Goal: Information Seeking & Learning: Understand process/instructions

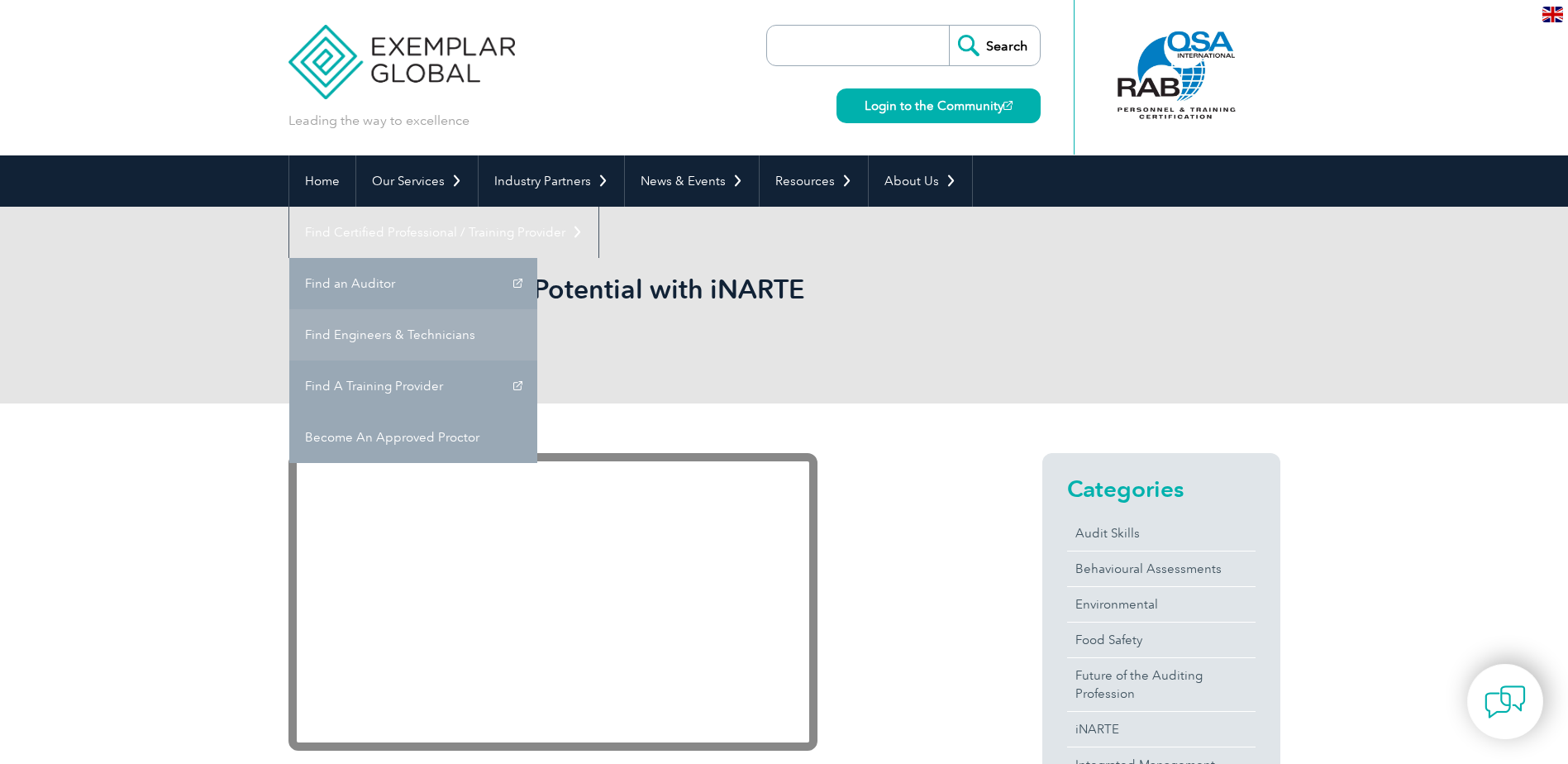
click at [538, 309] on link "Find Engineers & Technicians" at bounding box center [414, 334] width 248 height 51
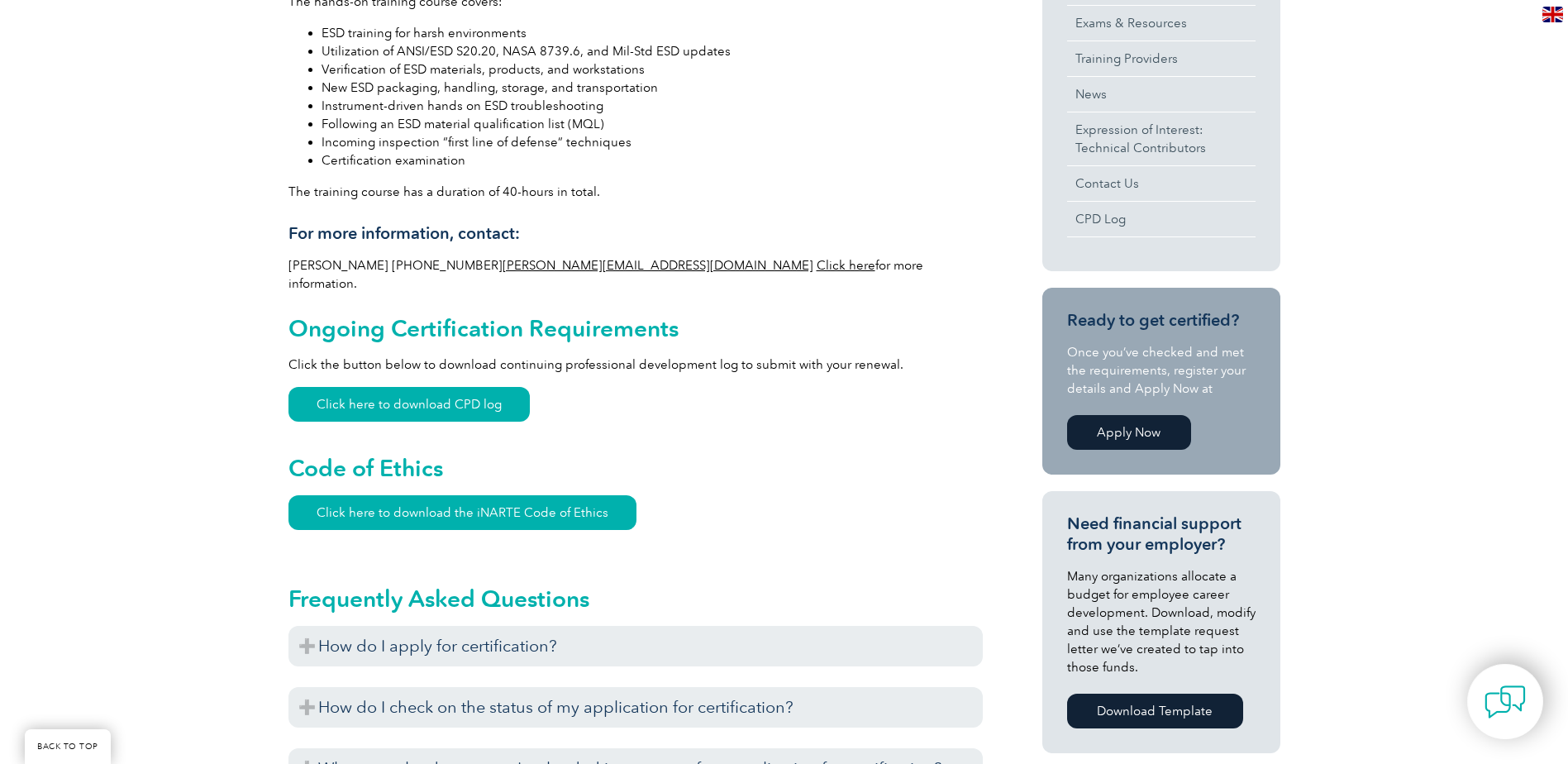
scroll to position [810, 0]
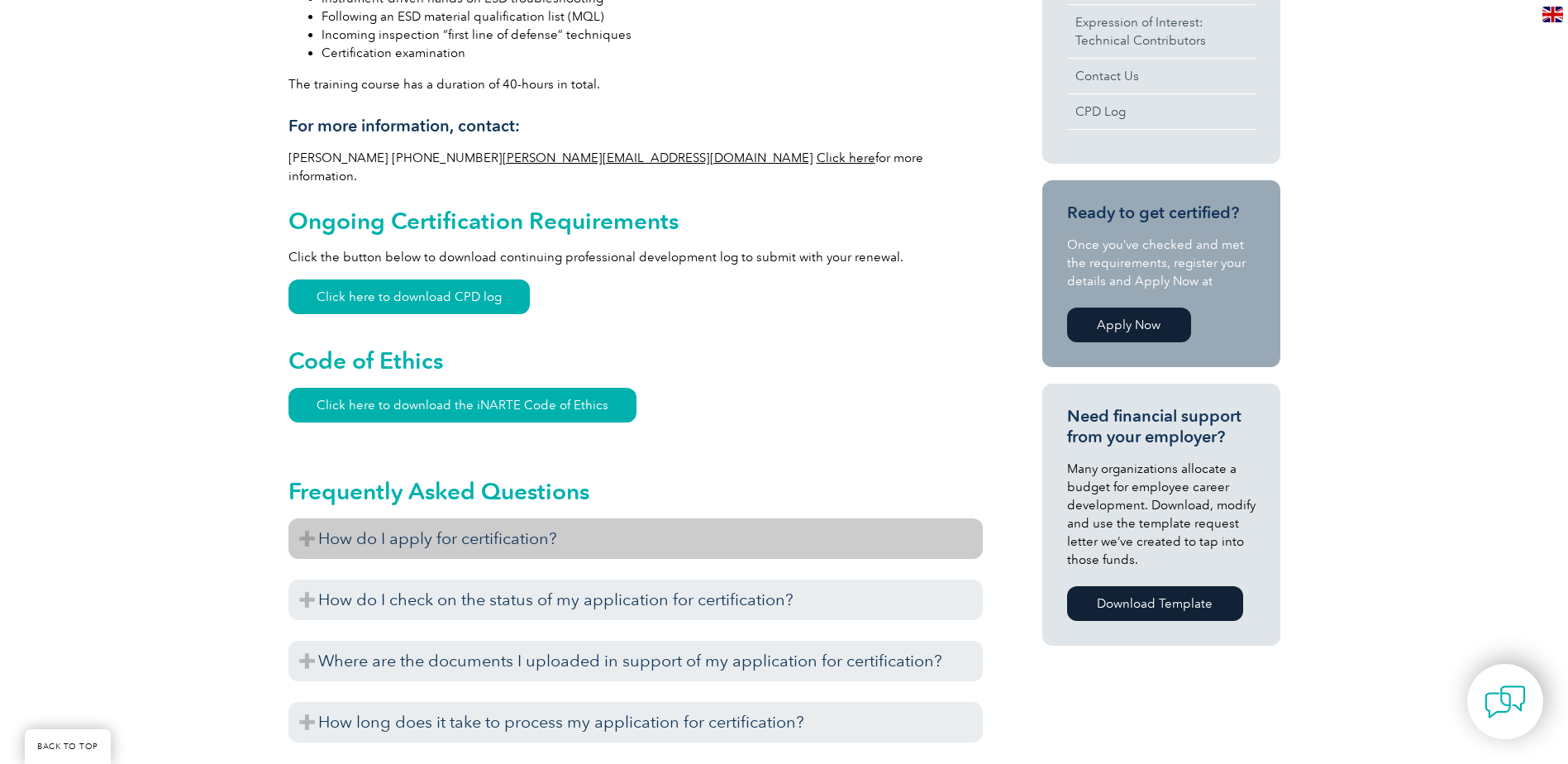
click at [305, 518] on h3 "How do I apply for certification?" at bounding box center [635, 539] width 694 height 40
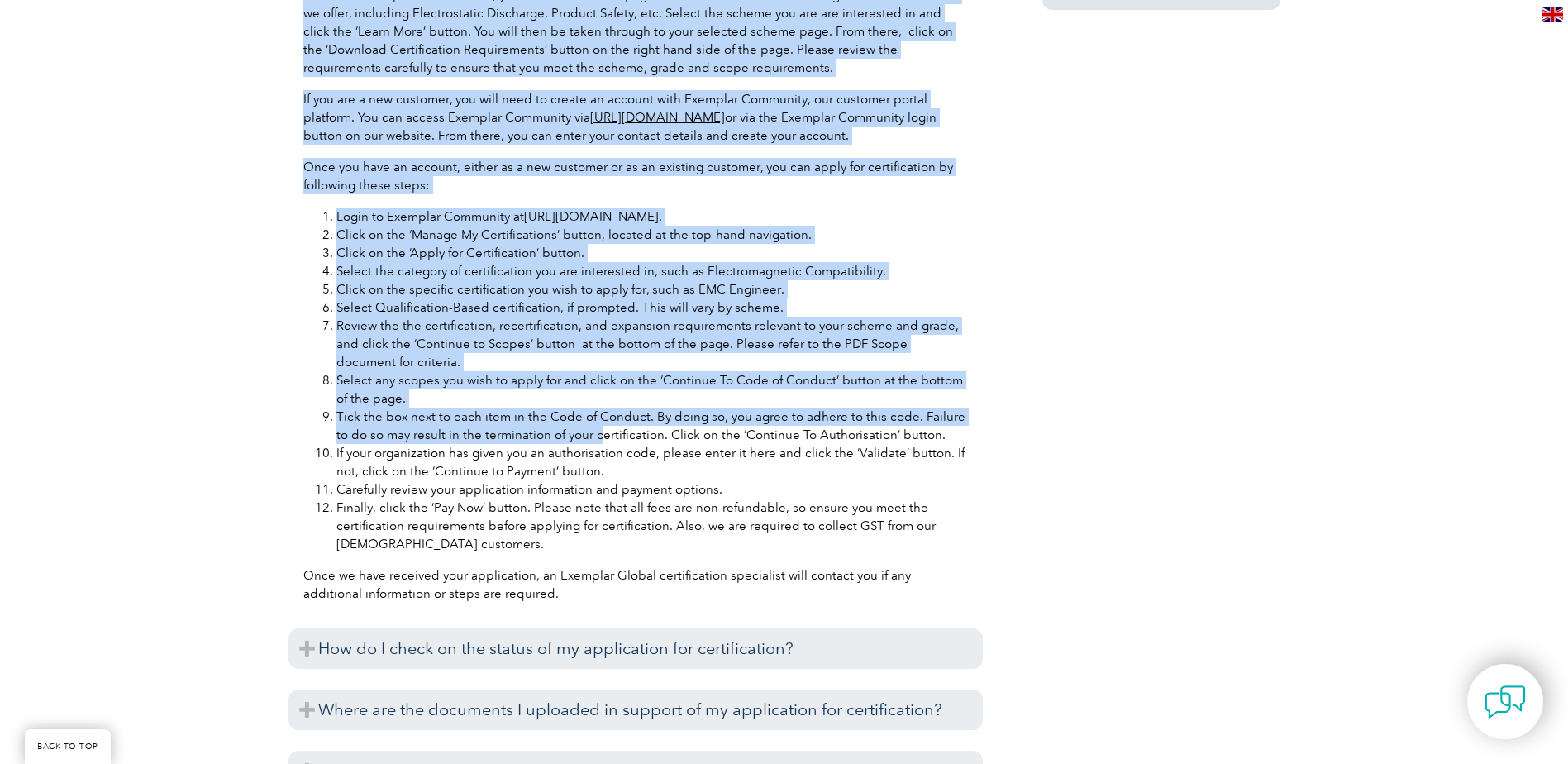
scroll to position [1472, 0]
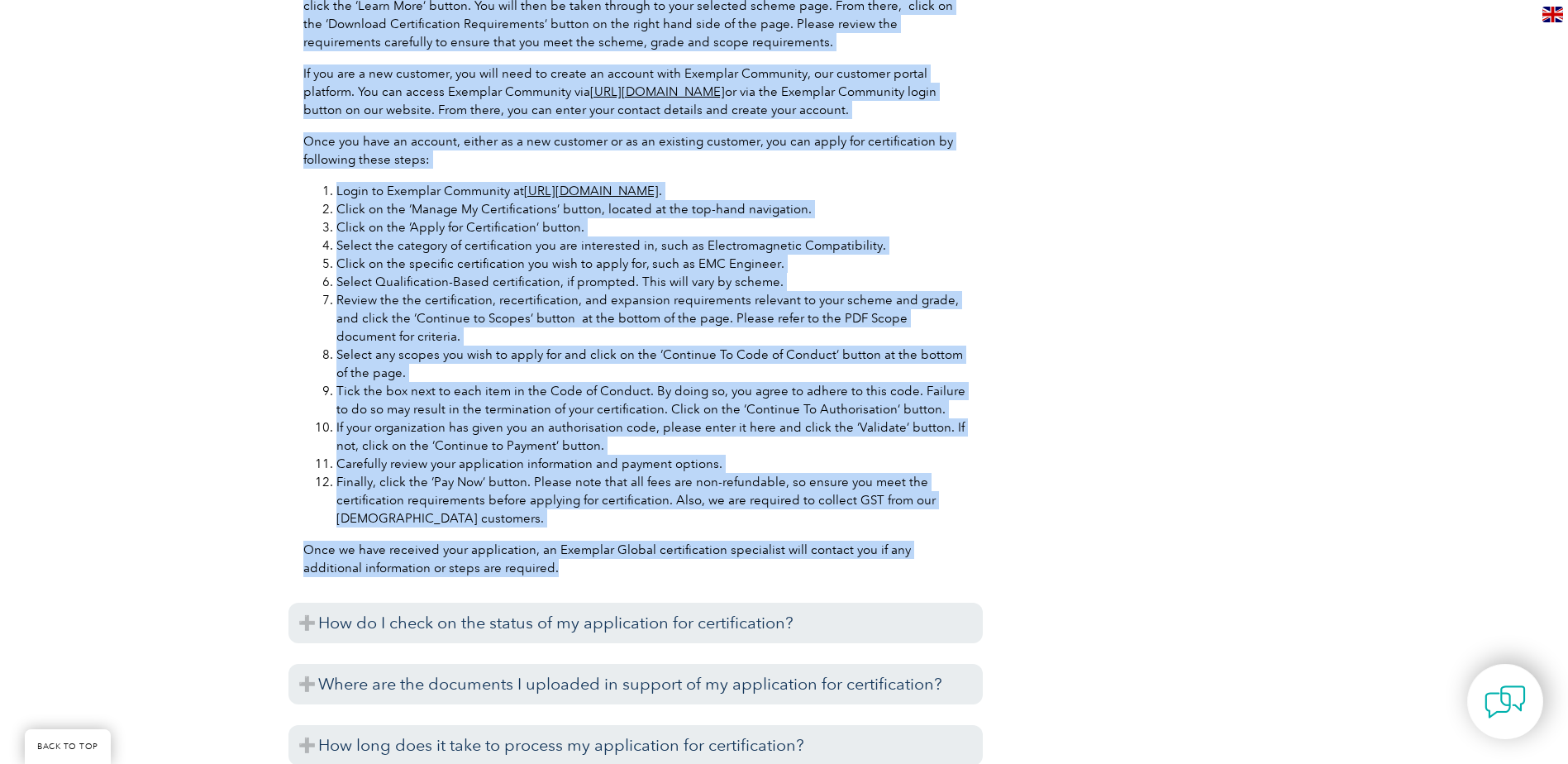
drag, startPoint x: 308, startPoint y: 147, endPoint x: 628, endPoint y: 559, distance: 521.7
click at [628, 559] on div "Before you apply for certification, please ensure that you meet all the require…" at bounding box center [635, 243] width 694 height 693
copy div "Before you apply for certification, please ensure that you meet all the require…"
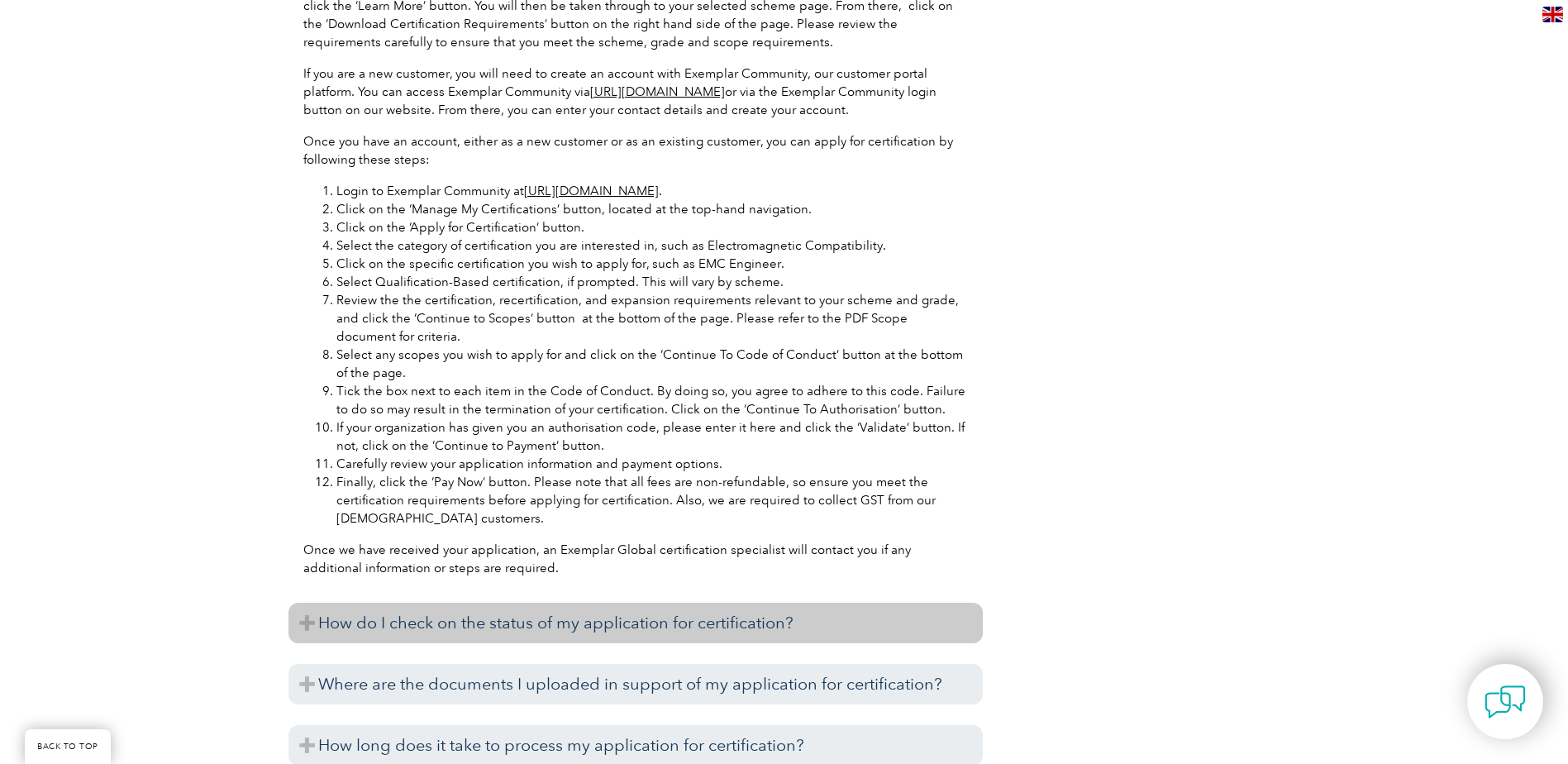
click at [305, 607] on h3 "How do I check on the status of my application for certification?" at bounding box center [635, 623] width 694 height 40
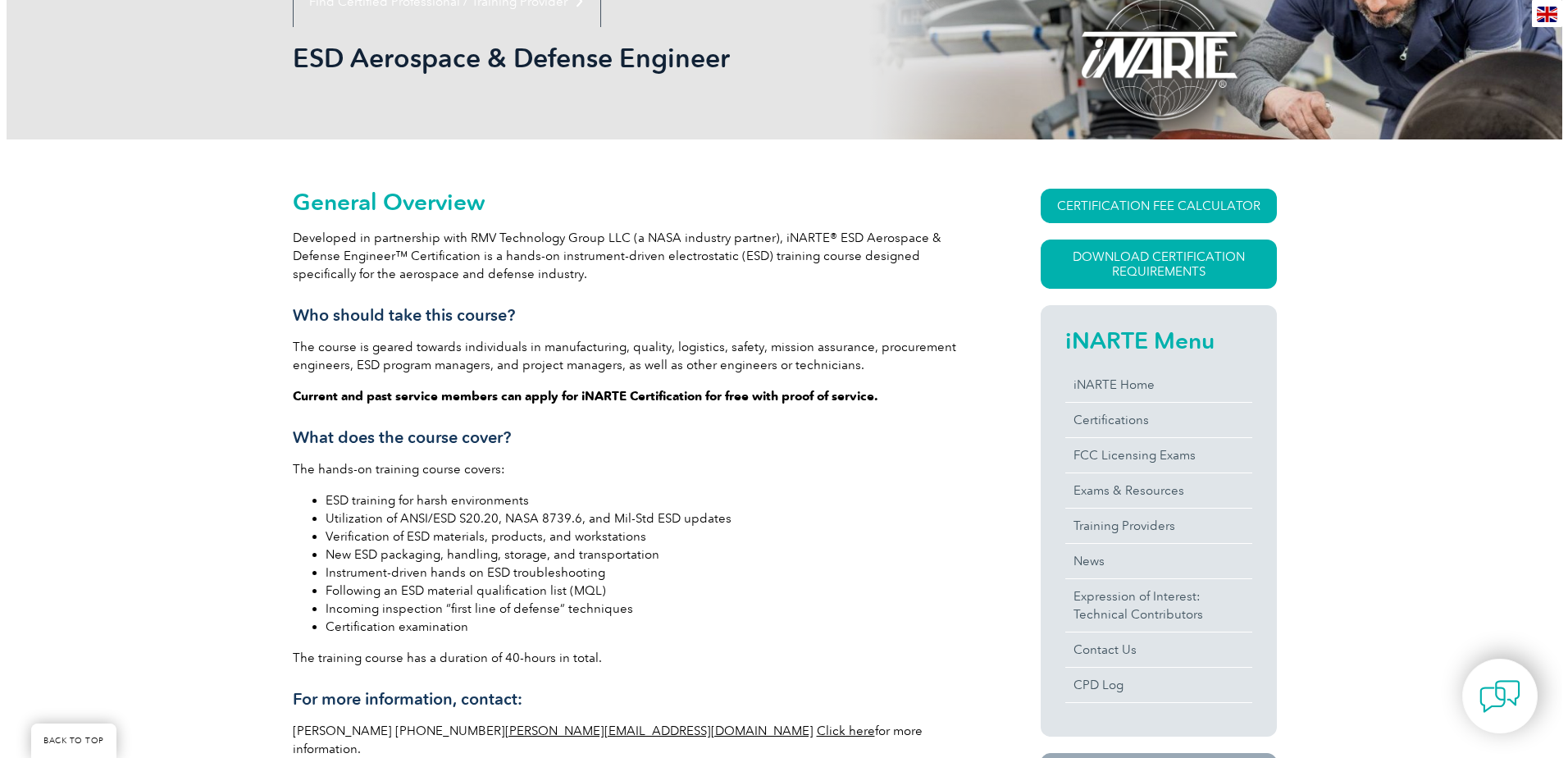
scroll to position [147, 0]
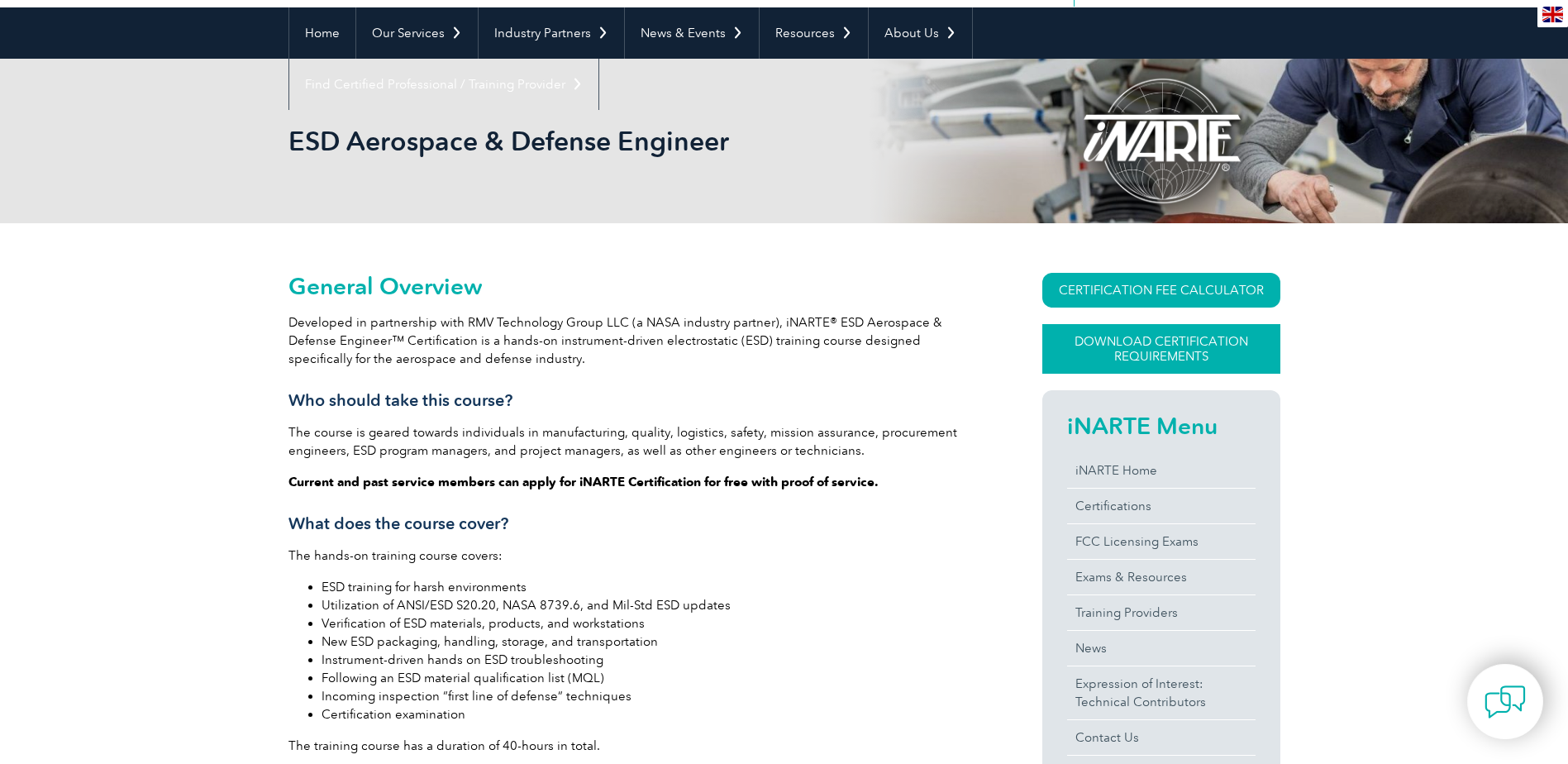
click at [1150, 349] on link "Download Certification Requirements" at bounding box center [1161, 349] width 238 height 49
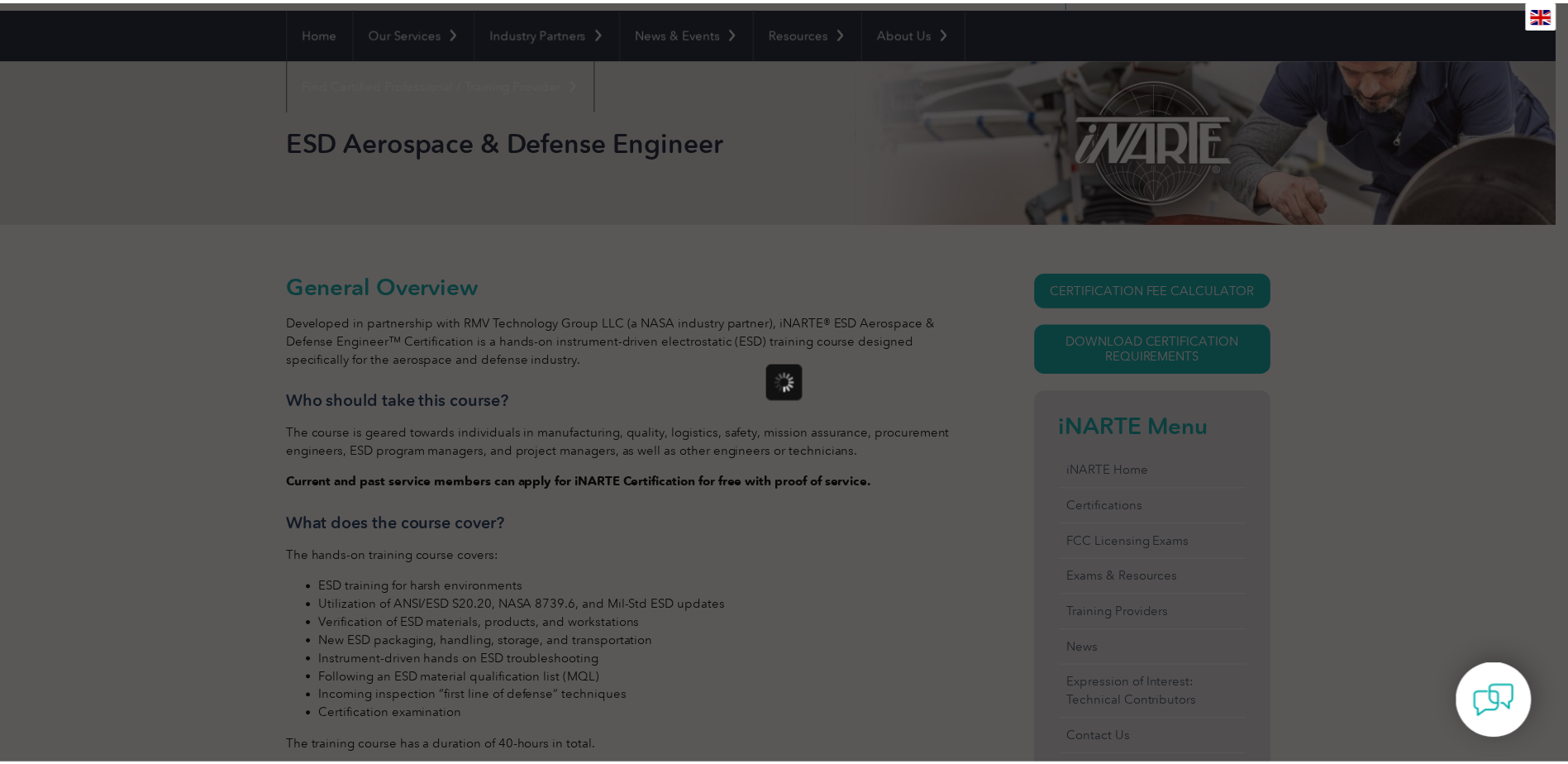
scroll to position [0, 0]
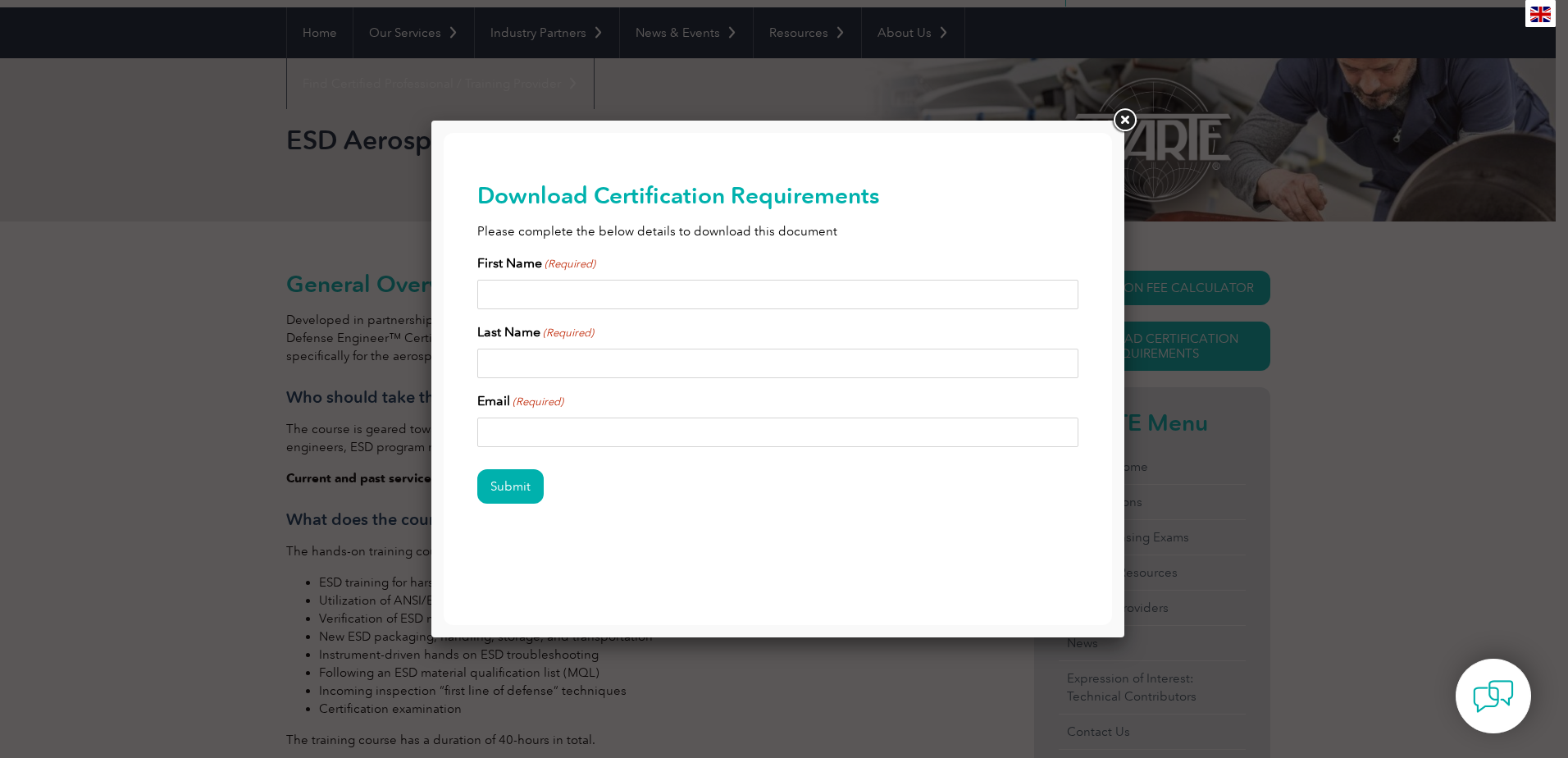
click at [1120, 118] on link at bounding box center [1124, 121] width 30 height 30
